Goal: Task Accomplishment & Management: Use online tool/utility

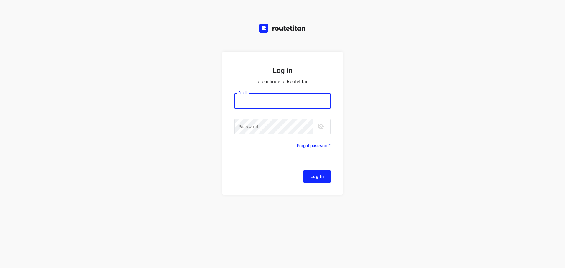
click at [0, 0] on div at bounding box center [0, 0] width 0 height 0
type input "[EMAIL_ADDRESS][DOMAIN_NAME]"
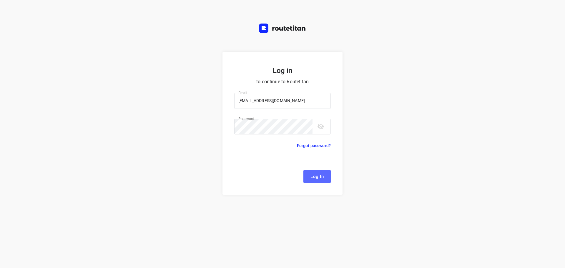
click at [328, 177] on button "Log In" at bounding box center [316, 176] width 27 height 13
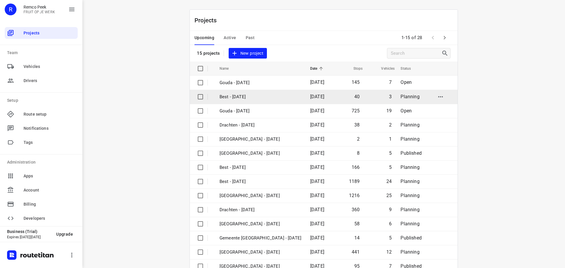
click at [0, 268] on div at bounding box center [0, 268] width 0 height 0
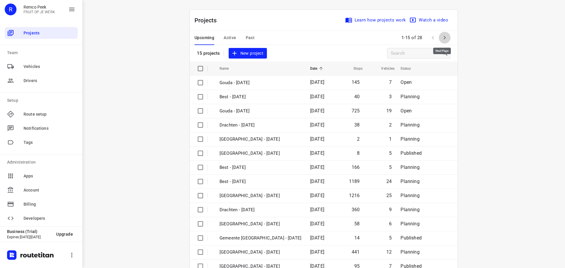
click at [443, 36] on icon "button" at bounding box center [444, 37] width 7 height 7
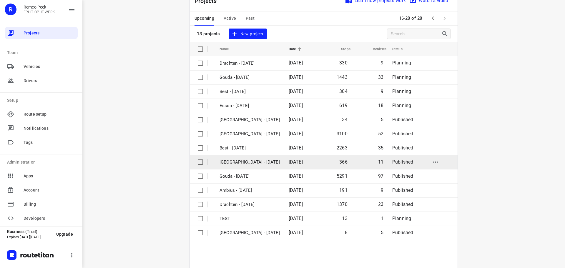
scroll to position [43, 0]
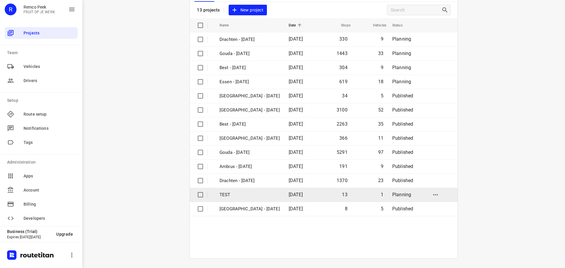
click at [228, 196] on p "TEST" at bounding box center [249, 194] width 60 height 7
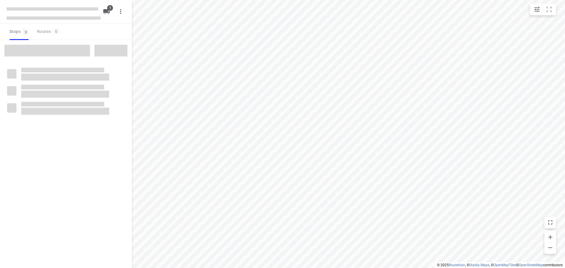
checkbox input "true"
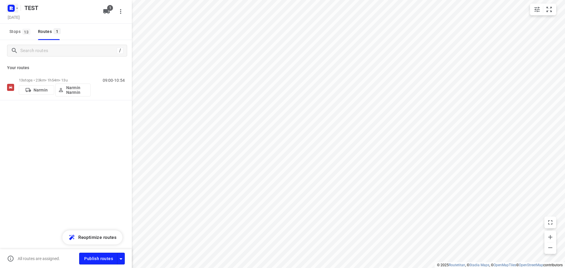
click at [12, 9] on icon "button" at bounding box center [11, 8] width 1 height 1
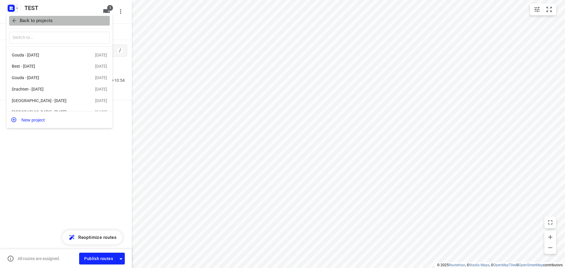
click at [14, 23] on icon "button" at bounding box center [14, 21] width 6 height 6
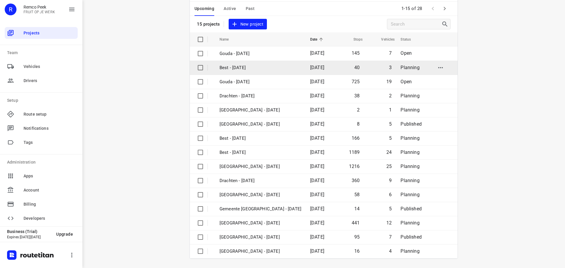
scroll to position [29, 0]
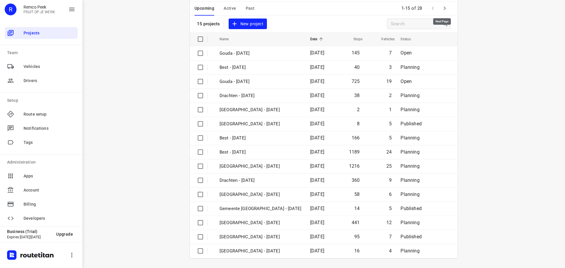
click at [442, 9] on icon "button" at bounding box center [444, 8] width 7 height 7
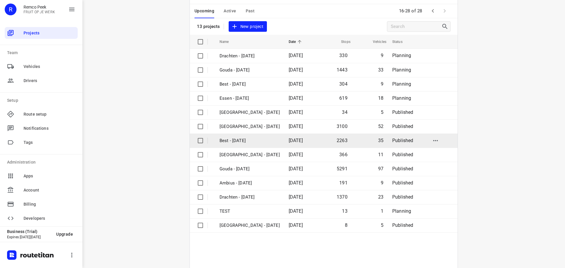
scroll to position [43, 0]
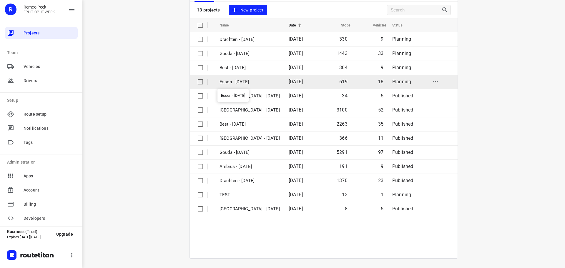
click at [234, 82] on p "Essen - [DATE]" at bounding box center [249, 82] width 60 height 7
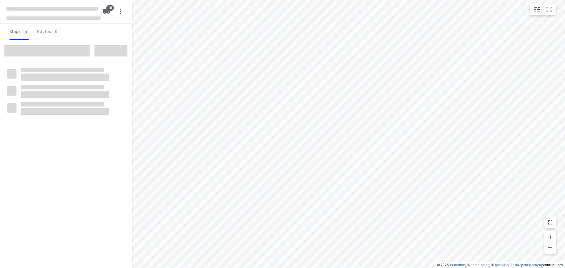
checkbox input "true"
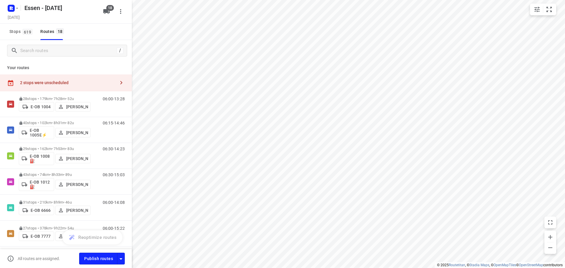
click at [46, 85] on div "2 stops were unscheduled" at bounding box center [67, 82] width 95 height 5
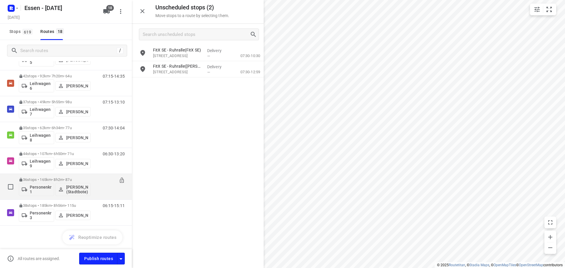
scroll to position [302, 0]
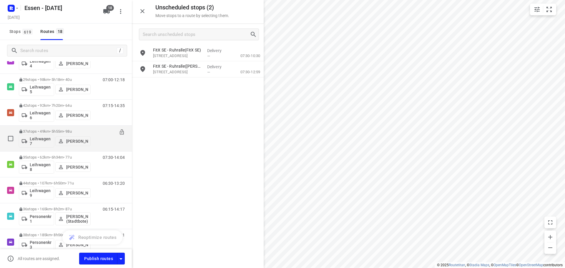
click at [119, 132] on icon at bounding box center [122, 132] width 6 height 6
click at [57, 131] on p "37 stops • 49km • 5h55m • [DATE]" at bounding box center [55, 131] width 72 height 4
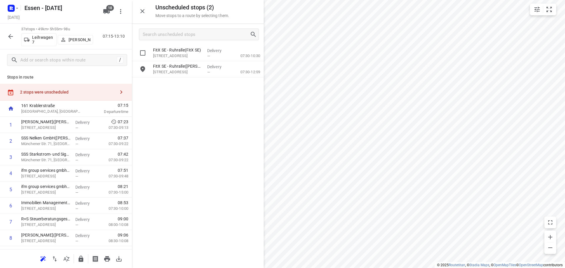
click at [190, 54] on p "[STREET_ADDRESS]" at bounding box center [177, 56] width 49 height 6
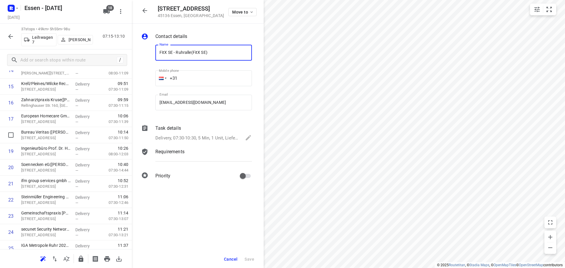
scroll to position [294, 0]
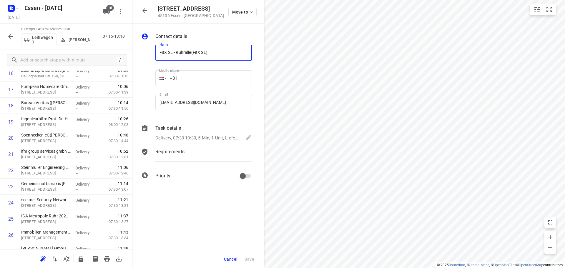
click at [146, 10] on icon "button" at bounding box center [144, 10] width 7 height 7
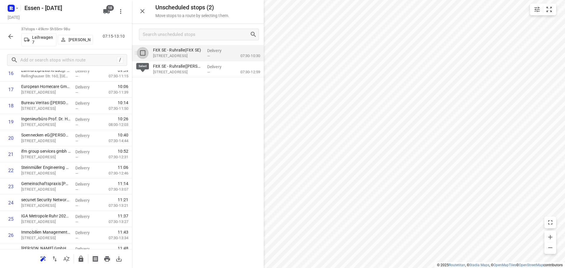
click at [143, 54] on input "grid" at bounding box center [143, 53] width 12 height 12
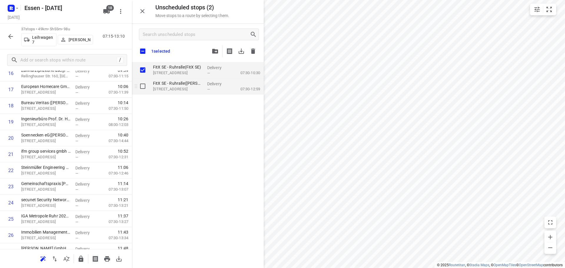
checkbox input "true"
click at [143, 83] on input "grid" at bounding box center [143, 86] width 12 height 12
checkbox input "true"
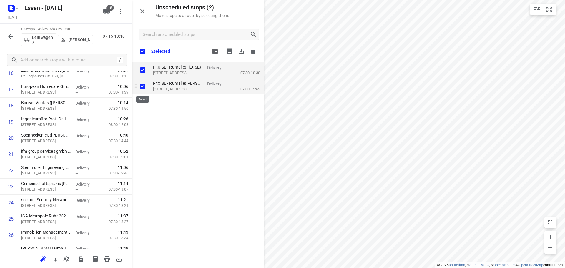
checkbox input "true"
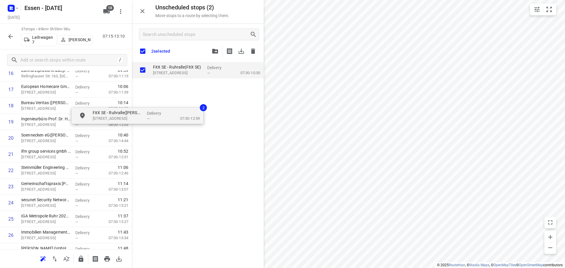
checkbox input "true"
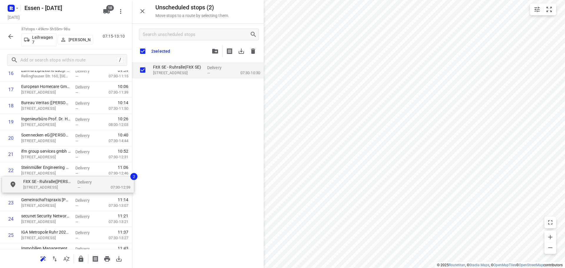
drag, startPoint x: 119, startPoint y: 112, endPoint x: 34, endPoint y: 186, distance: 113.2
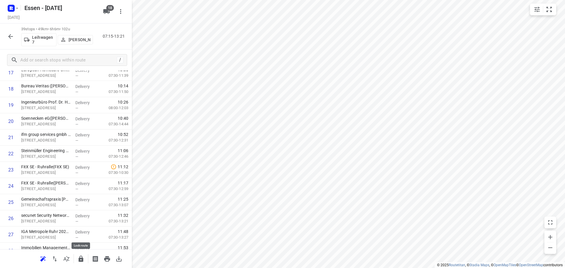
click at [81, 257] on icon "button" at bounding box center [80, 258] width 7 height 7
click at [10, 39] on icon "button" at bounding box center [10, 36] width 7 height 7
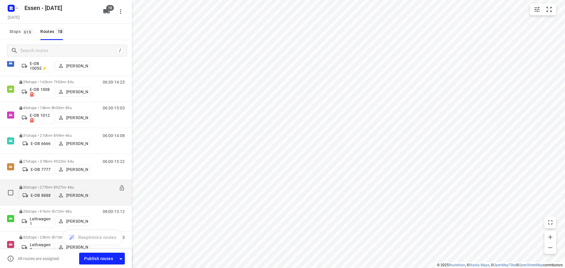
scroll to position [0, 0]
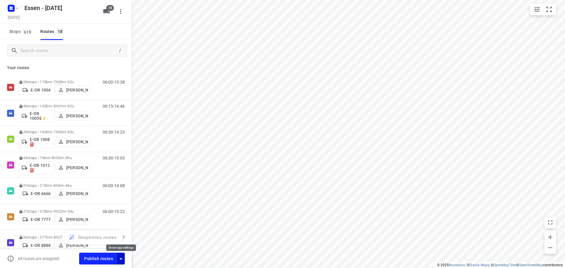
click at [122, 259] on icon "button" at bounding box center [120, 258] width 7 height 7
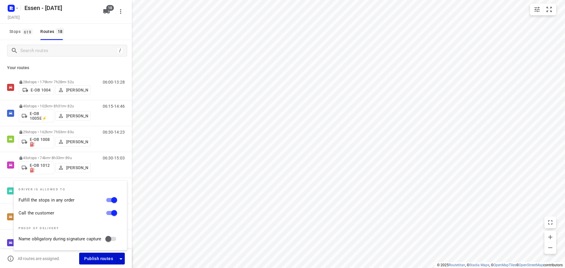
click at [97, 259] on span "Publish routes" at bounding box center [98, 258] width 29 height 7
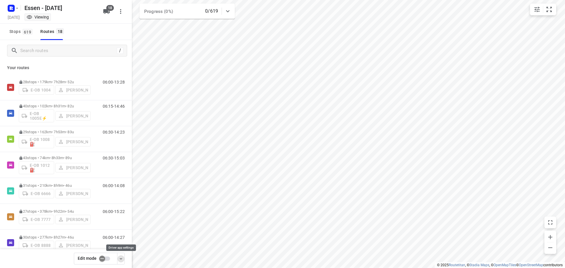
click at [122, 258] on icon "button" at bounding box center [120, 258] width 7 height 7
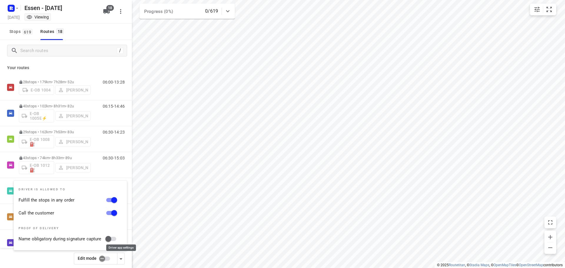
click at [122, 259] on icon "button" at bounding box center [120, 258] width 7 height 7
